Goal: Navigation & Orientation: Find specific page/section

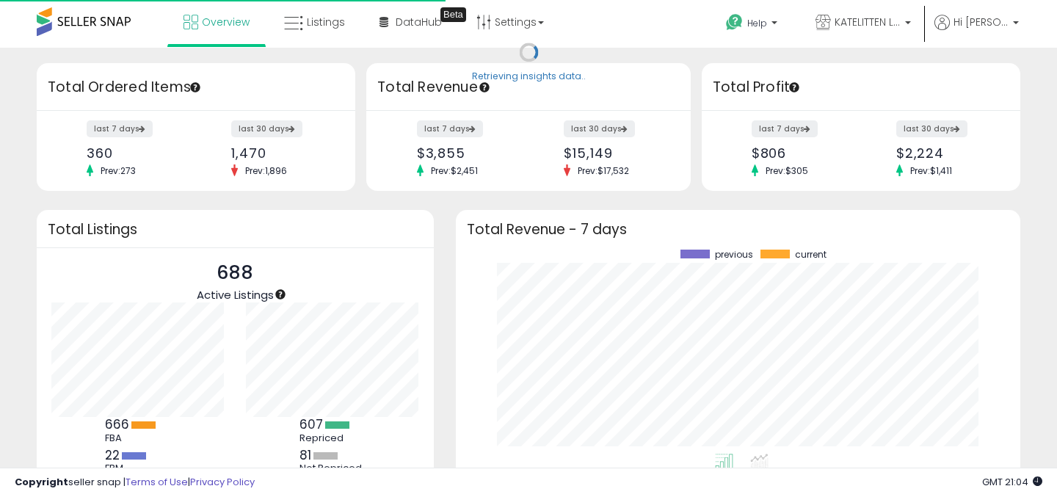
scroll to position [204, 535]
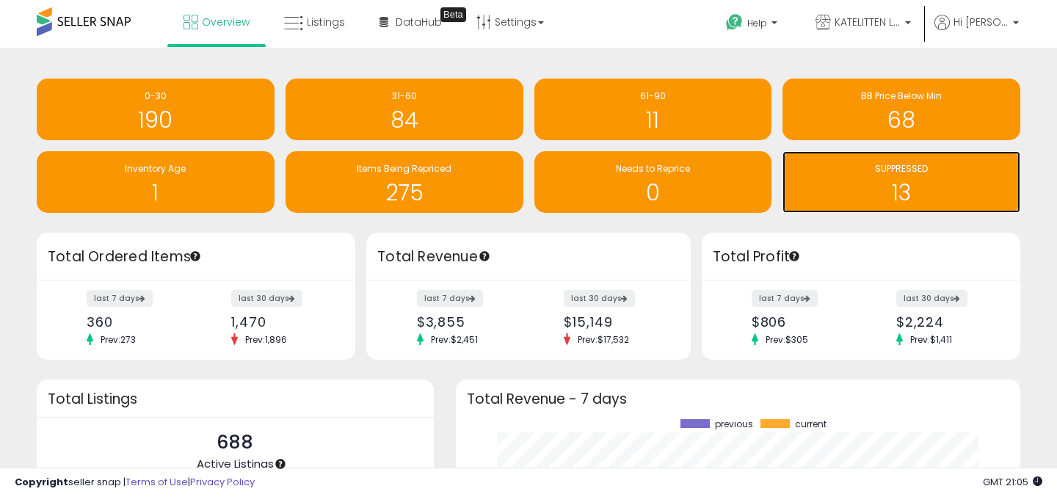
click at [850, 183] on h1 "13" at bounding box center [901, 193] width 223 height 24
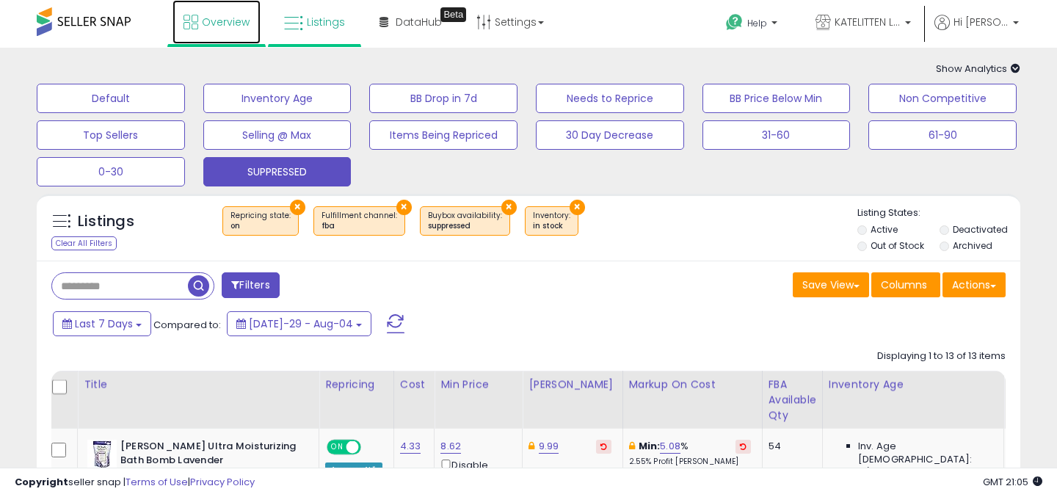
click at [210, 20] on span "Overview" at bounding box center [226, 22] width 48 height 15
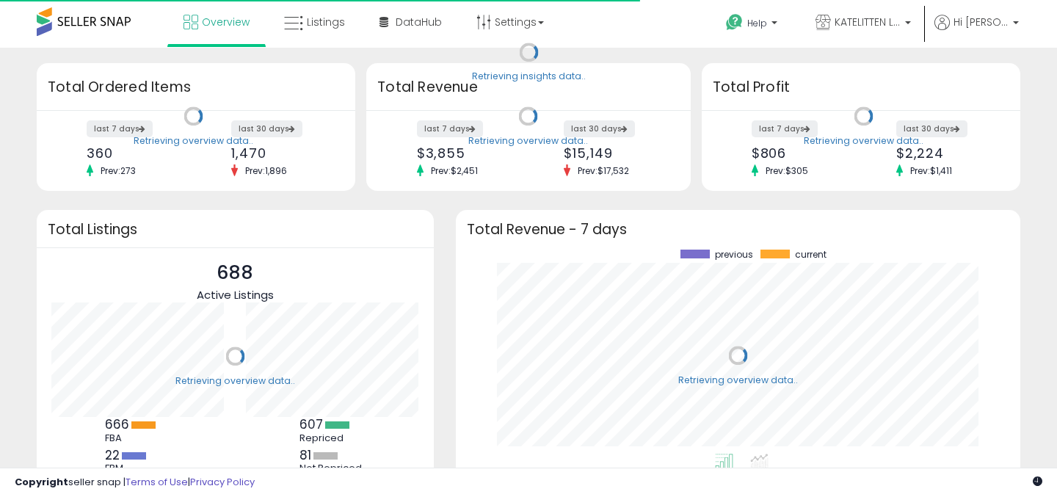
scroll to position [204, 535]
